Goal: Contribute content: Add original content to the website for others to see

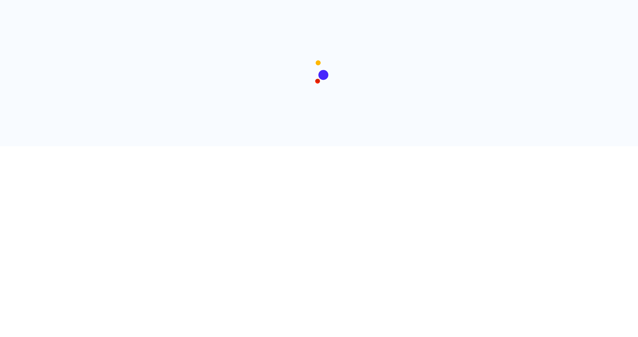
click at [378, 95] on div at bounding box center [319, 73] width 399 height 146
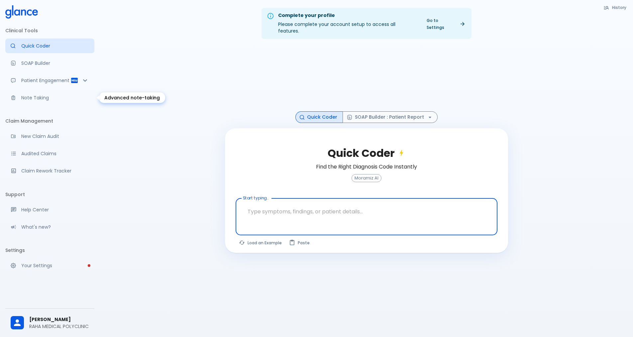
click at [47, 102] on link "Note Taking" at bounding box center [49, 97] width 89 height 15
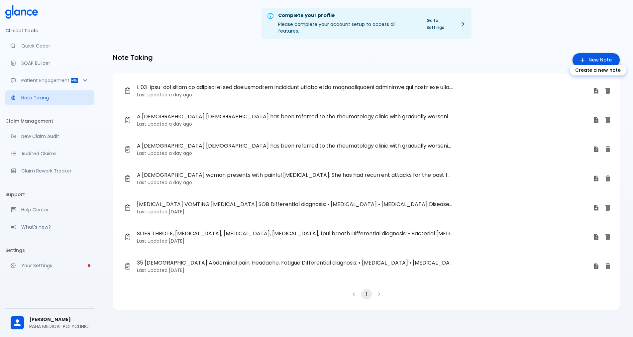
click at [582, 57] on icon "Create a new note" at bounding box center [582, 60] width 7 height 7
